Goal: Obtain resource: Obtain resource

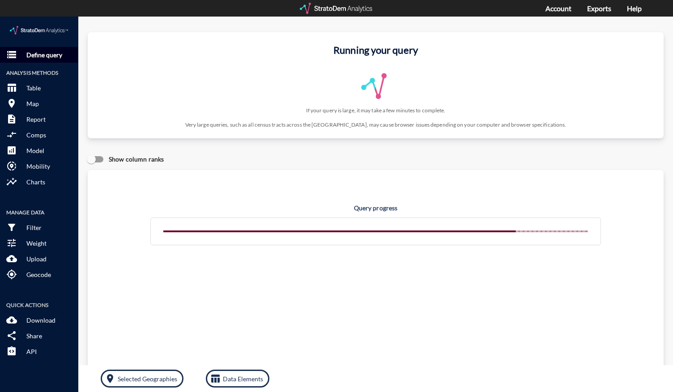
click p "Define query"
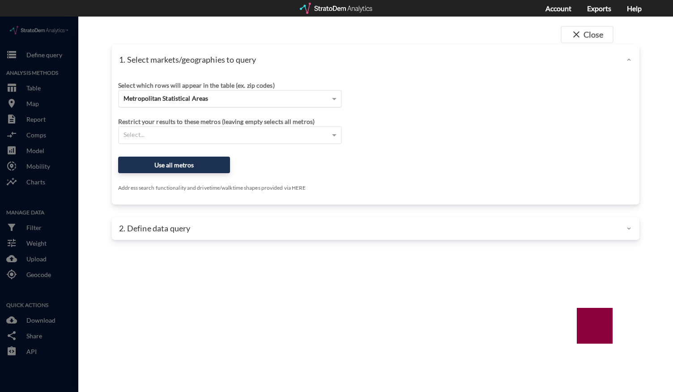
click div "Metropolitan Statistical Areas"
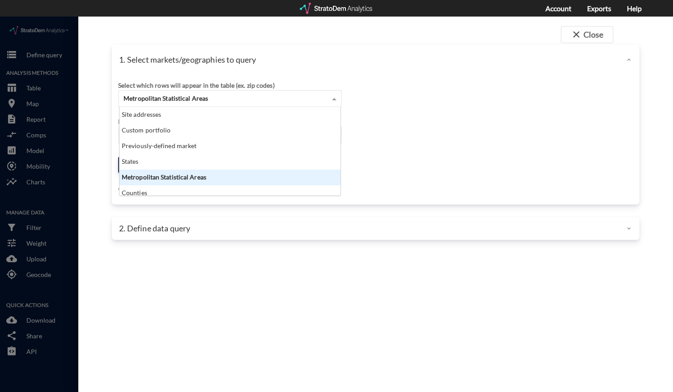
scroll to position [81, 216]
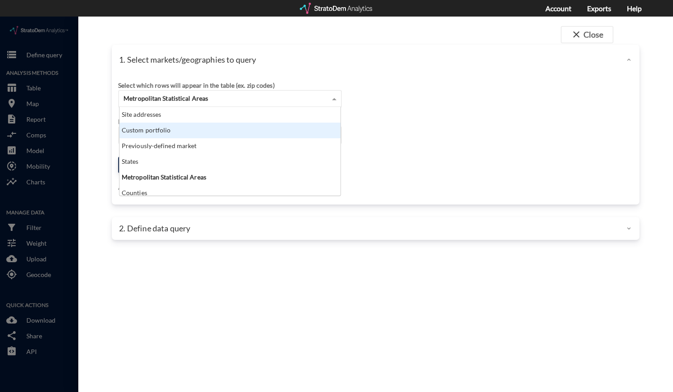
click div "Custom portfolio"
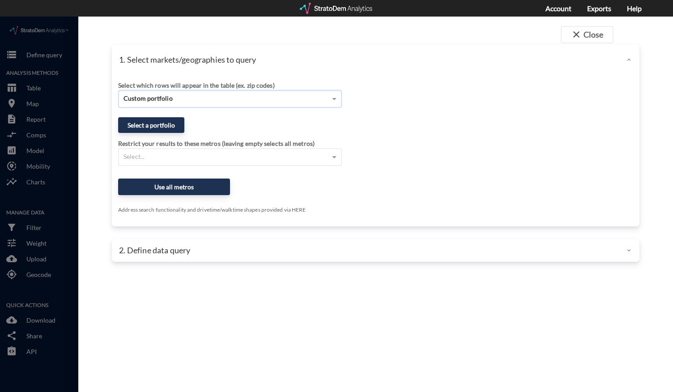
click div "Restrict your results to these metros (leaving empty selects all metros) Select…"
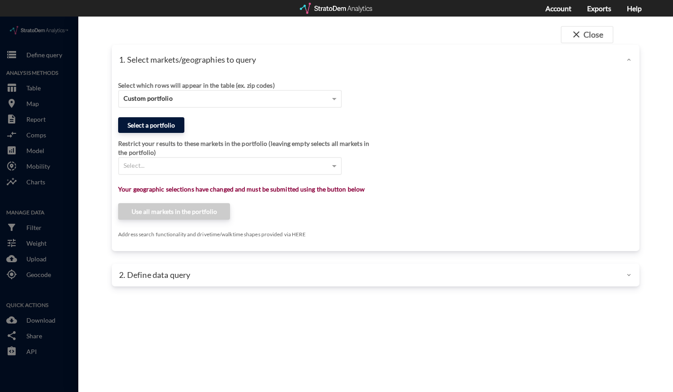
click button "Select a portfolio"
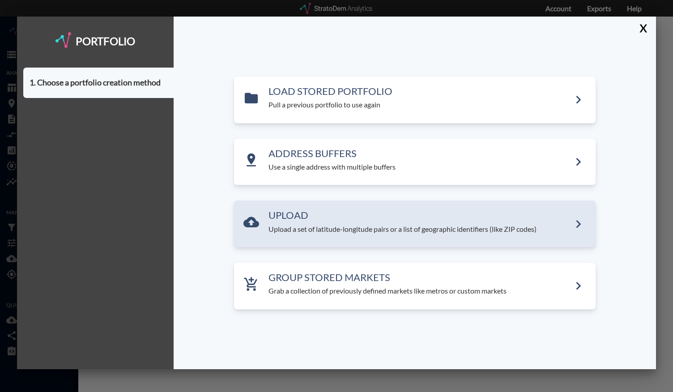
click at [294, 237] on div "UPLOAD Upload a set of latitude-longitude pairs or a list of geographic identif…" at bounding box center [415, 224] width 362 height 47
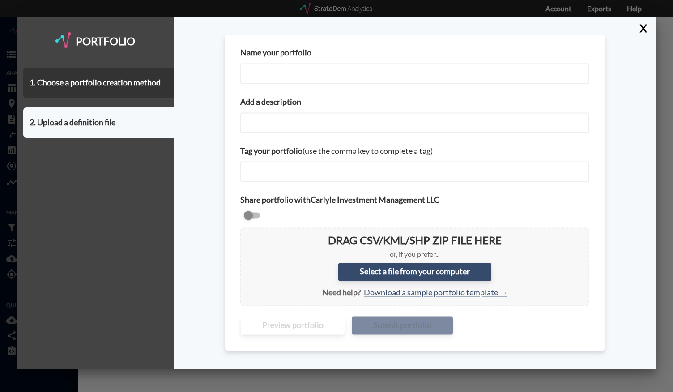
click at [312, 74] on input "Name your portfolio" at bounding box center [414, 73] width 349 height 21
type input "Chicago City Centers v2"
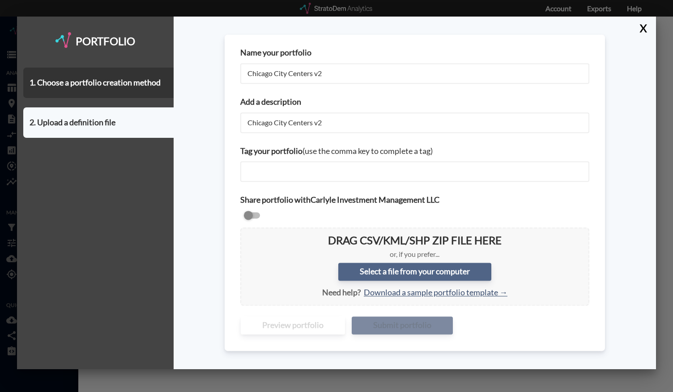
click at [399, 274] on label "Select a file from your computer" at bounding box center [414, 272] width 153 height 18
click at [248, 235] on input "Select a file from your computer" at bounding box center [248, 235] width 0 height 0
type input "C:\fakepath\Chicago City Centers - [DATE] v2.csv"
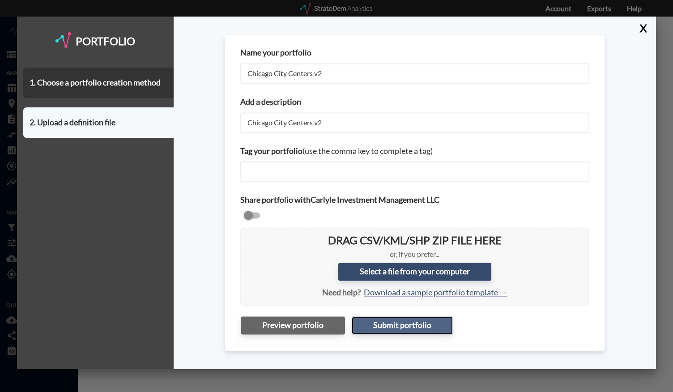
click at [383, 330] on button "Submit portfolio" at bounding box center [402, 325] width 101 height 18
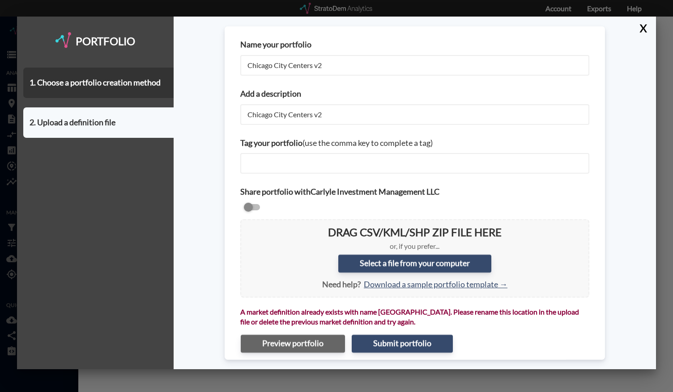
click at [652, 29] on div "X" at bounding box center [645, 28] width 22 height 22
click at [644, 33] on button "X" at bounding box center [642, 28] width 16 height 23
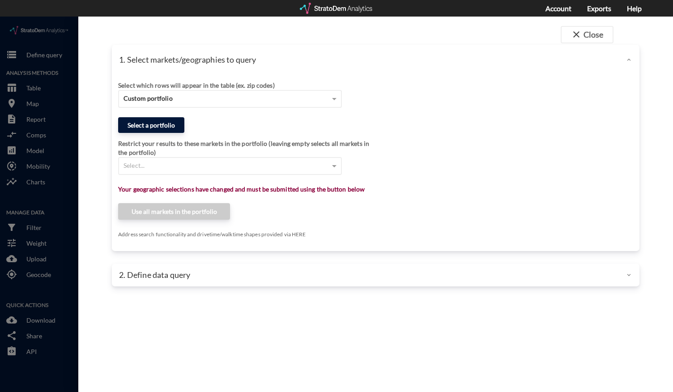
click button "Select a portfolio"
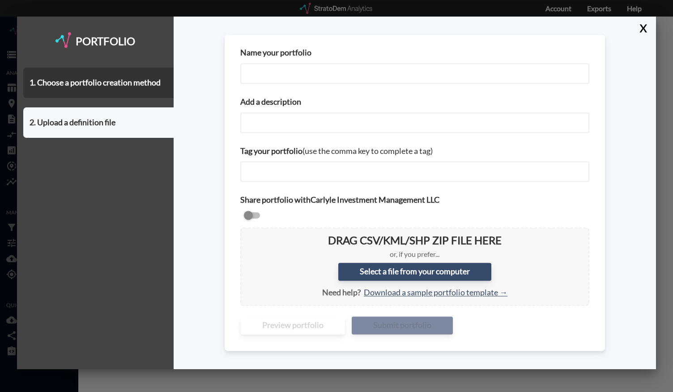
click at [287, 72] on input "Name your portfolio" at bounding box center [414, 73] width 349 height 21
type input "Chicago City Centers v2"
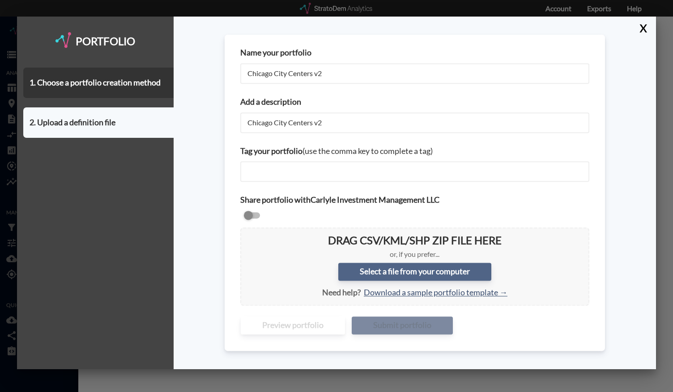
click at [360, 273] on label "Select a file from your computer" at bounding box center [414, 272] width 153 height 18
click at [248, 235] on input "Select a file from your computer" at bounding box center [248, 235] width 0 height 0
click at [643, 32] on button "X" at bounding box center [642, 28] width 16 height 23
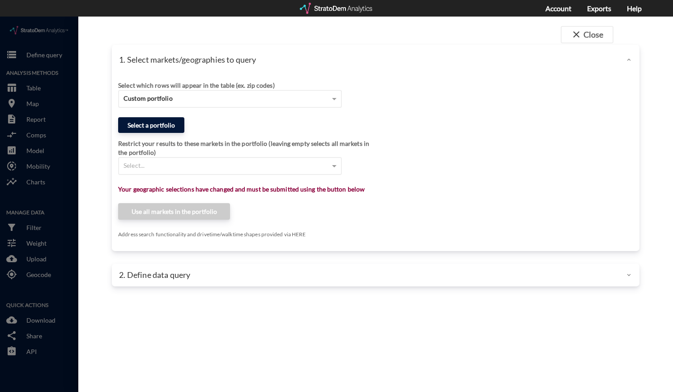
click button "Select a portfolio"
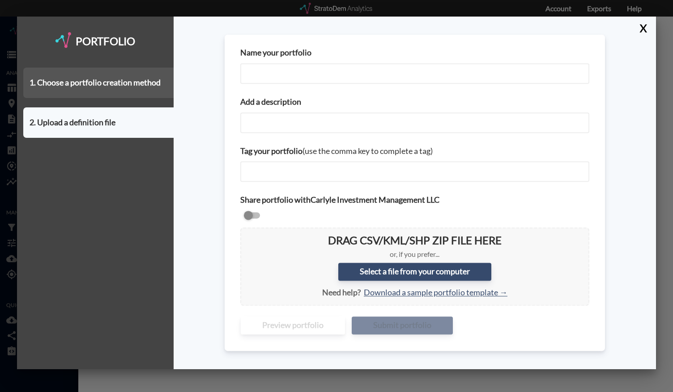
click at [138, 77] on div "1. Choose a portfolio creation method" at bounding box center [98, 83] width 150 height 30
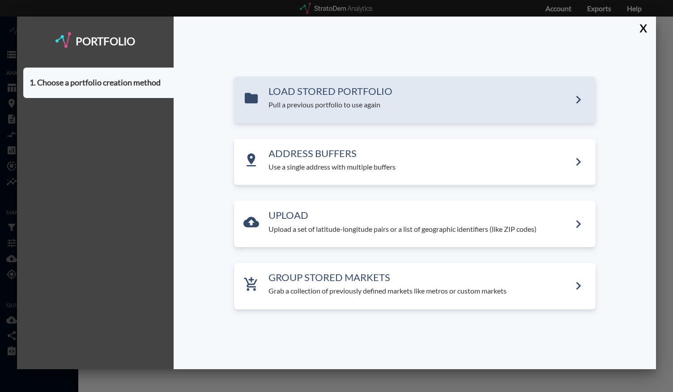
click at [395, 113] on div "LOAD STORED PORTFOLIO Pull a previous portfolio to use again" at bounding box center [415, 100] width 362 height 47
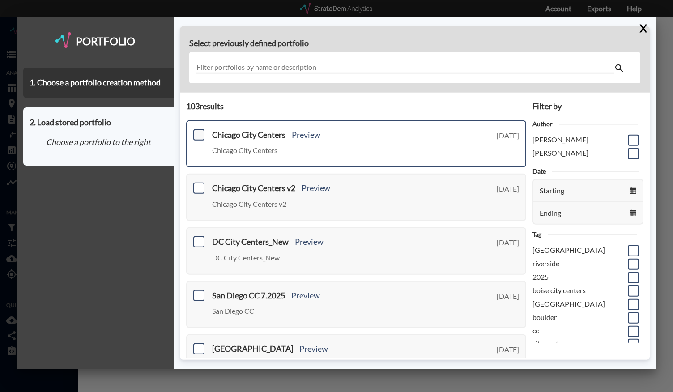
click at [201, 133] on span at bounding box center [198, 134] width 11 height 11
click at [198, 131] on input "checkbox" at bounding box center [198, 131] width 0 height 0
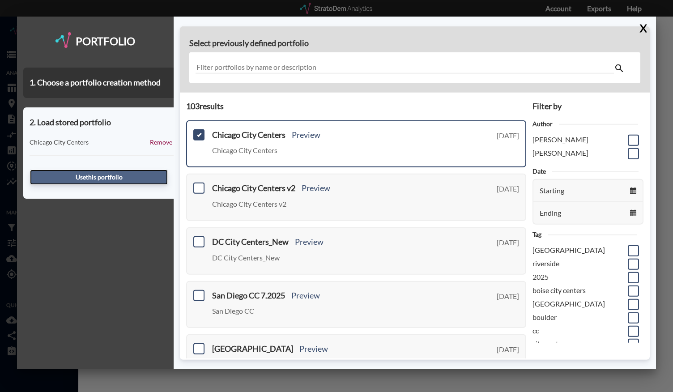
click at [129, 174] on button "Use this portfolio" at bounding box center [99, 177] width 138 height 15
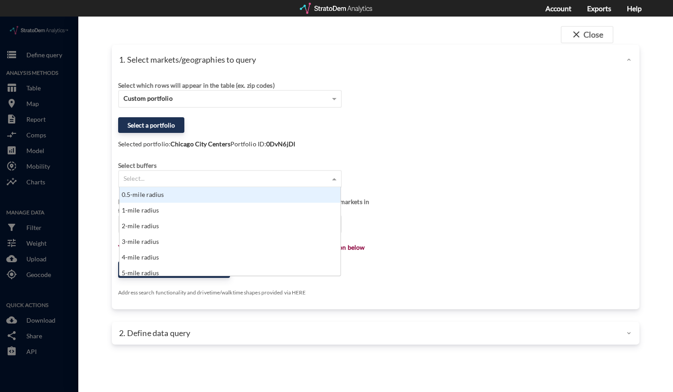
click div "Select..."
type input "10"
click div "10-mile radius"
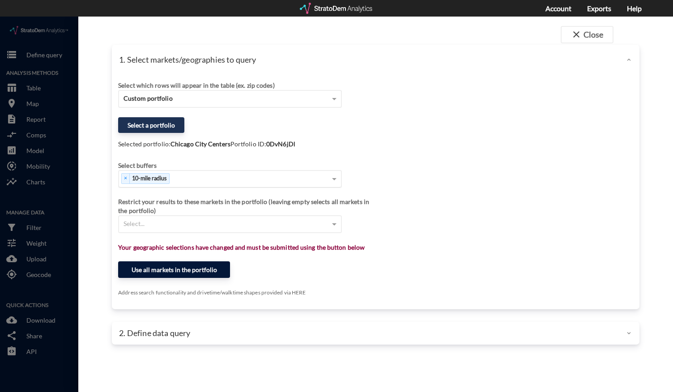
click button "Use all markets in the portfolio"
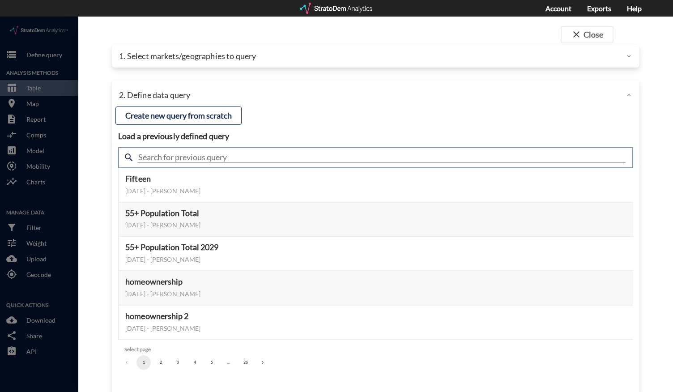
click input "text"
type input "housing demand"
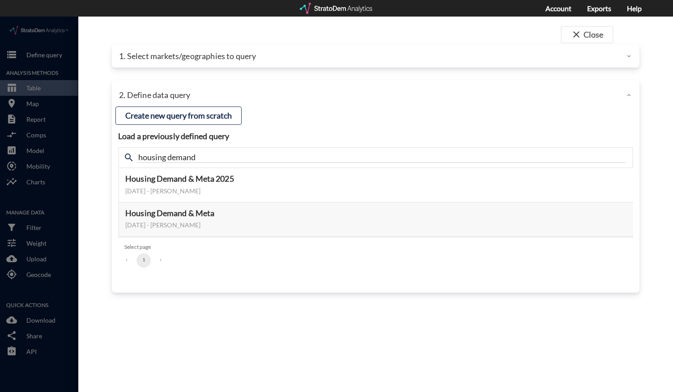
click div "close Close 1. Select markets/geographies to query Select which rows will appea…"
click button "Select this query"
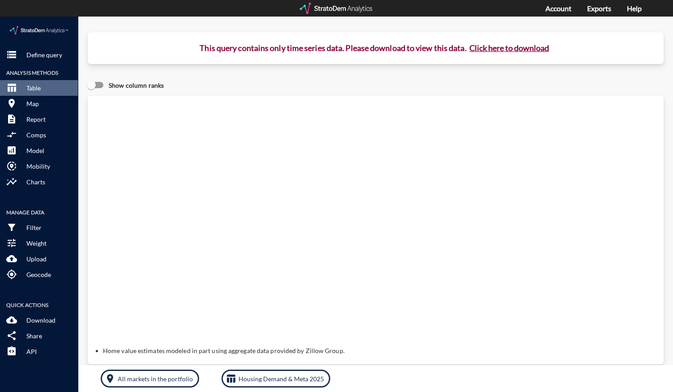
click button "Click here to download"
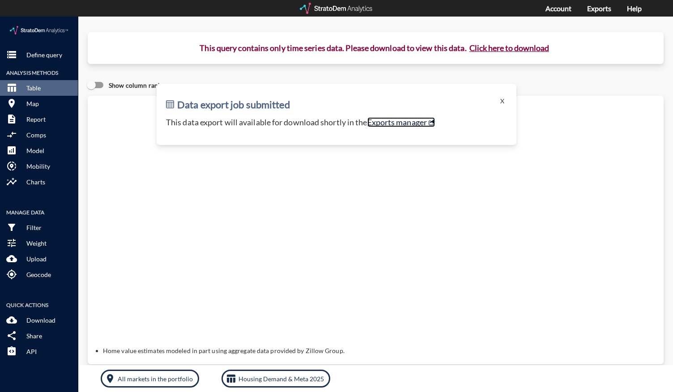
click link "Exports manager"
